Goal: Task Accomplishment & Management: Use online tool/utility

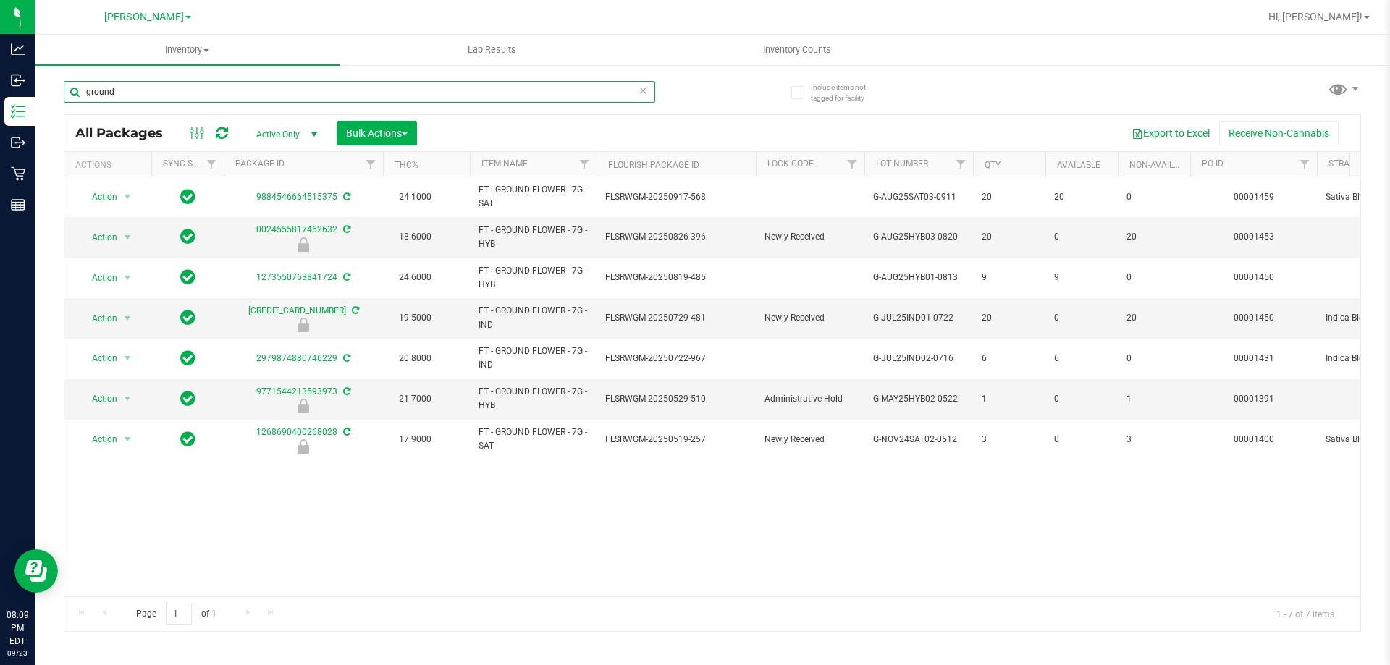
drag, startPoint x: 161, startPoint y: 82, endPoint x: 799, endPoint y: 22, distance: 639.9
click at [9, 95] on div "Analytics Inbound Inventory Outbound Retail Reports 08:09 PM EDT [DATE] 09/23 […" at bounding box center [695, 332] width 1390 height 665
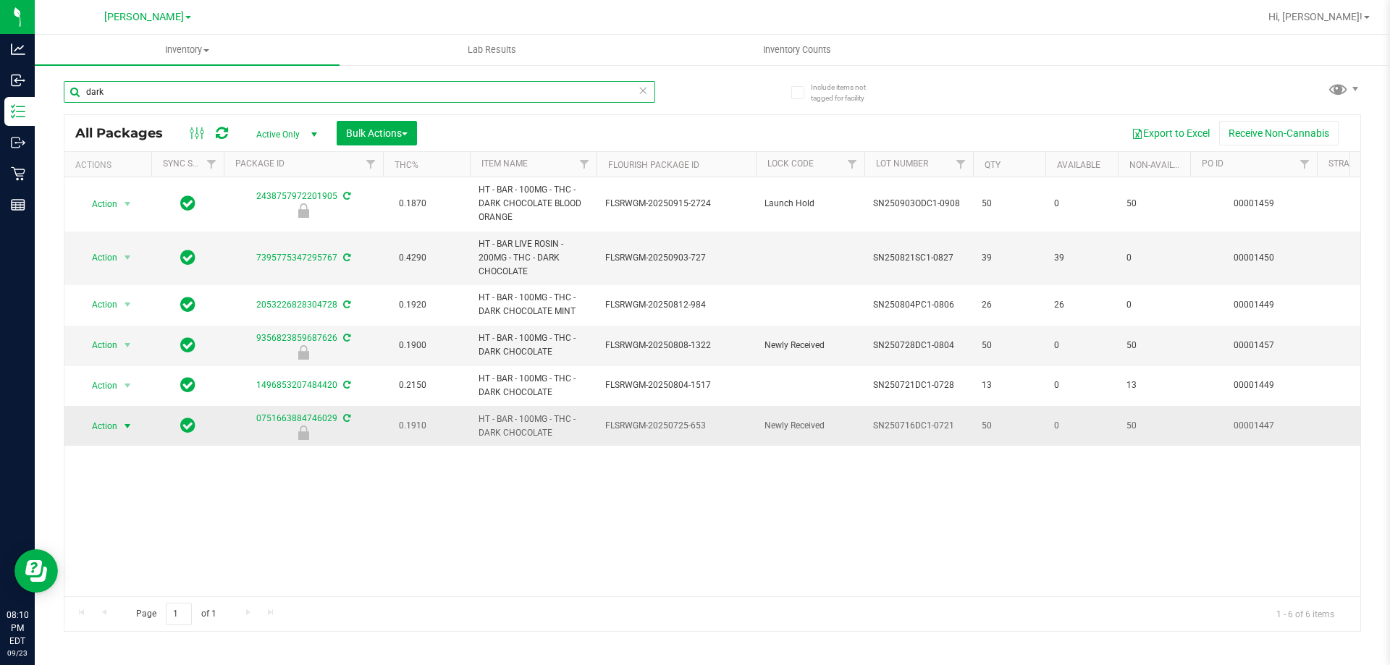
type input "dark"
click at [117, 422] on span "Action" at bounding box center [98, 426] width 39 height 20
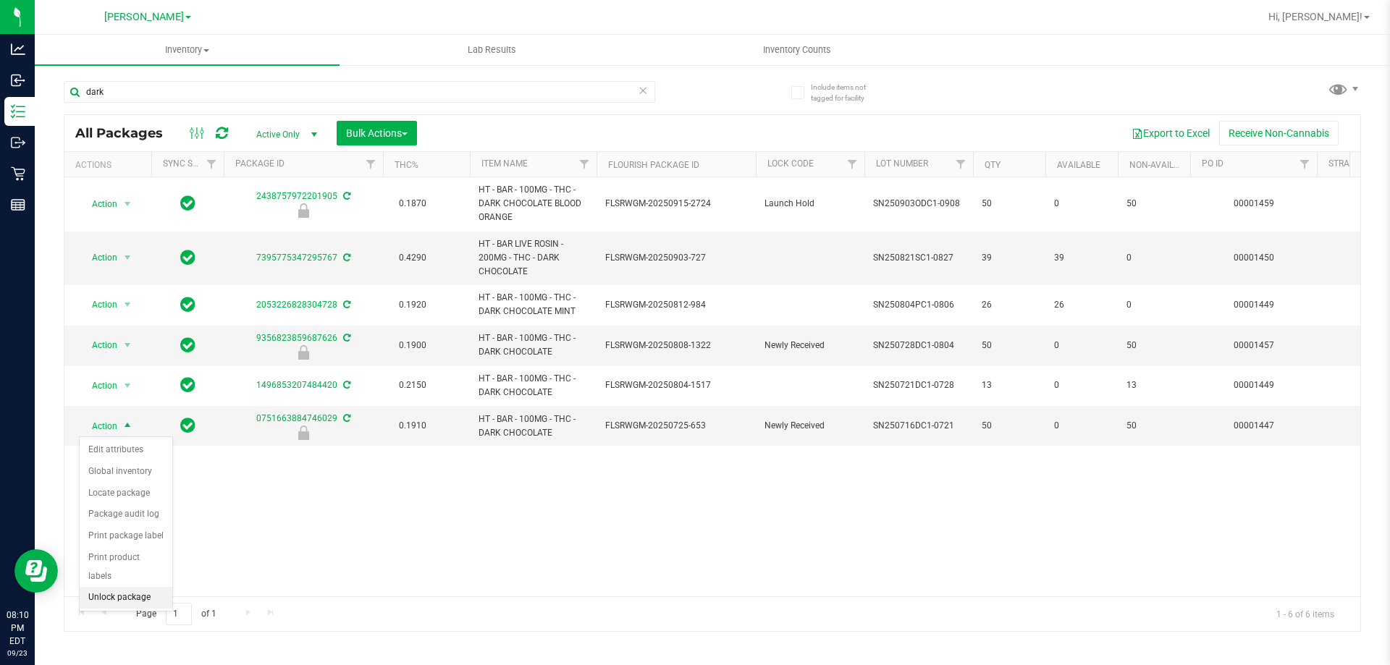
click at [112, 587] on li "Unlock package" at bounding box center [126, 598] width 93 height 22
drag, startPoint x: 426, startPoint y: 533, endPoint x: 399, endPoint y: 513, distance: 33.2
click at [424, 530] on div "Action Action Edit attributes Global inventory Locate package Package audit log…" at bounding box center [712, 386] width 1296 height 419
